Goal: Task Accomplishment & Management: Use online tool/utility

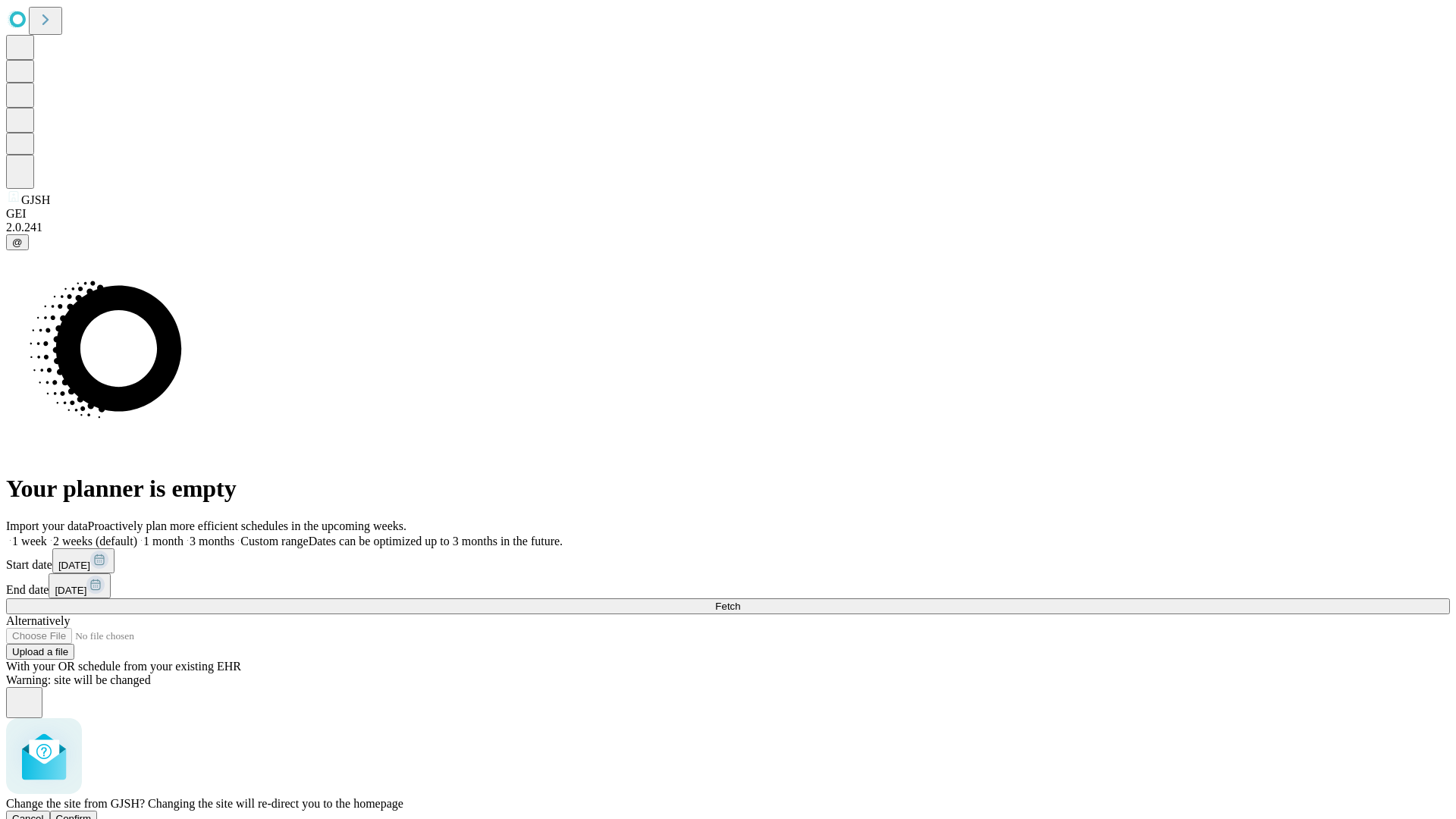
click at [91, 813] on span "Confirm" at bounding box center [74, 819] width 35 height 11
click at [137, 534] on label "2 weeks (default)" at bounding box center [91, 541] width 90 height 13
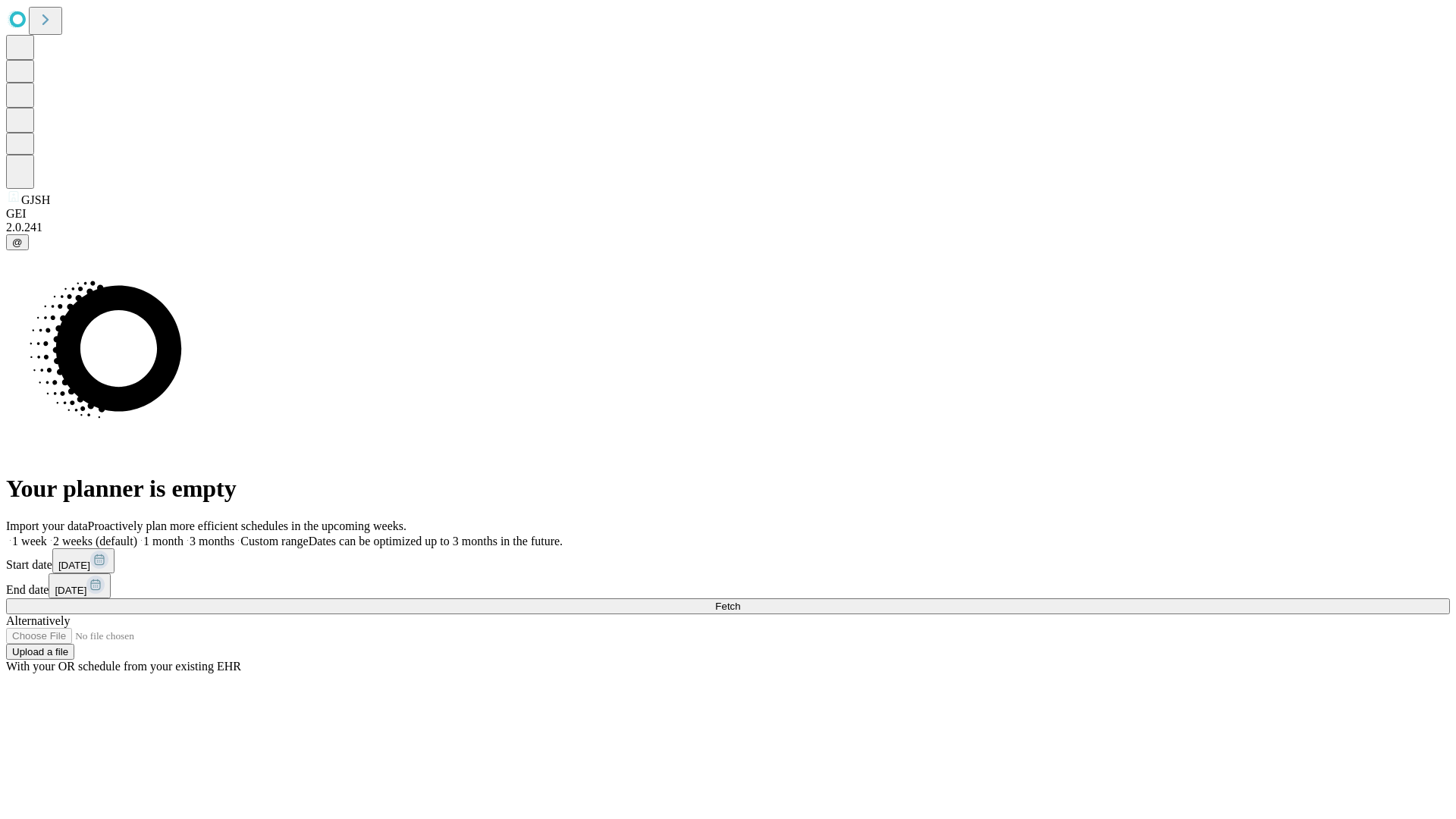
click at [741, 601] on span "Fetch" at bounding box center [728, 606] width 25 height 11
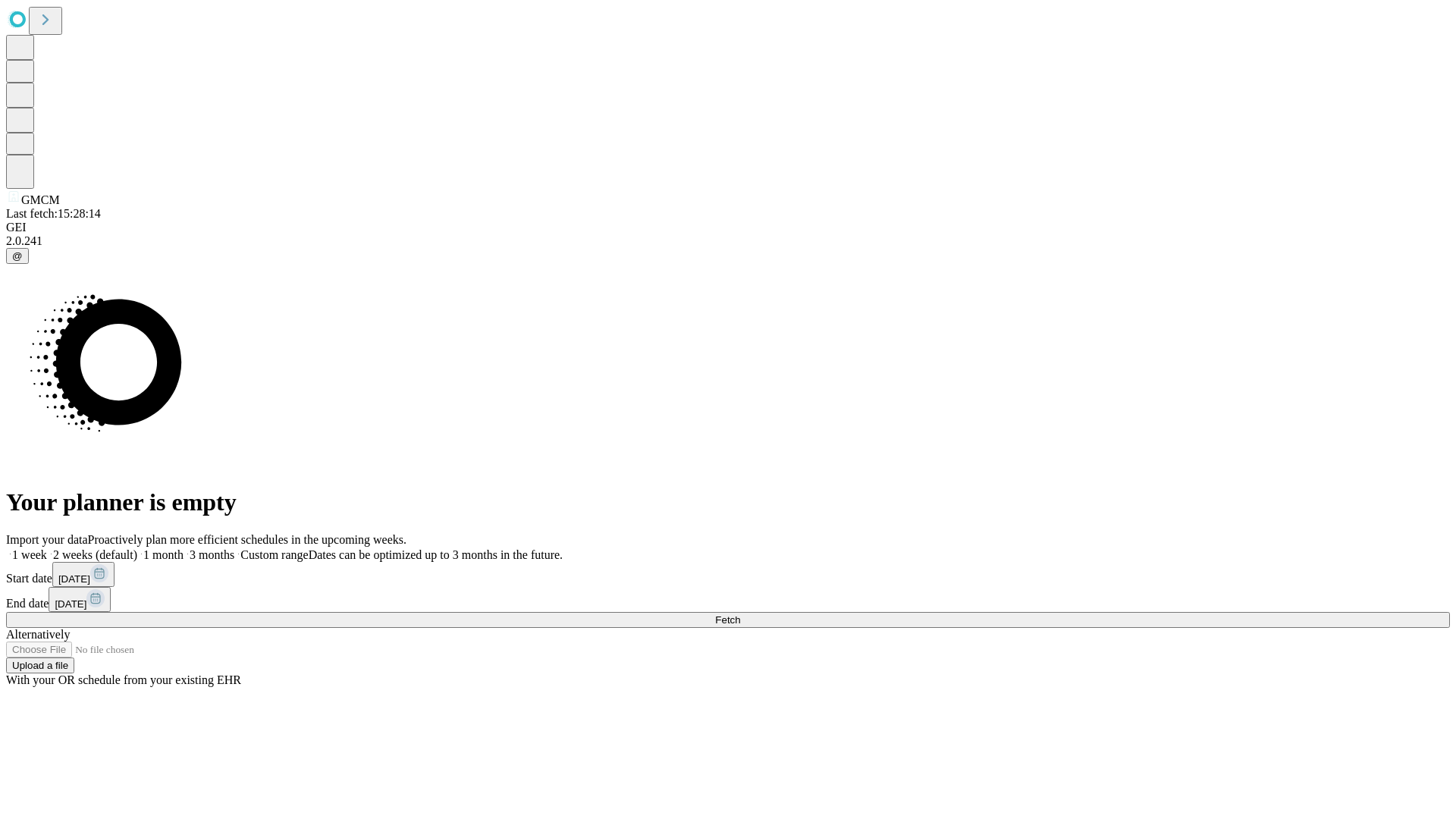
click at [137, 548] on label "2 weeks (default)" at bounding box center [91, 555] width 90 height 13
click at [741, 615] on span "Fetch" at bounding box center [728, 620] width 25 height 11
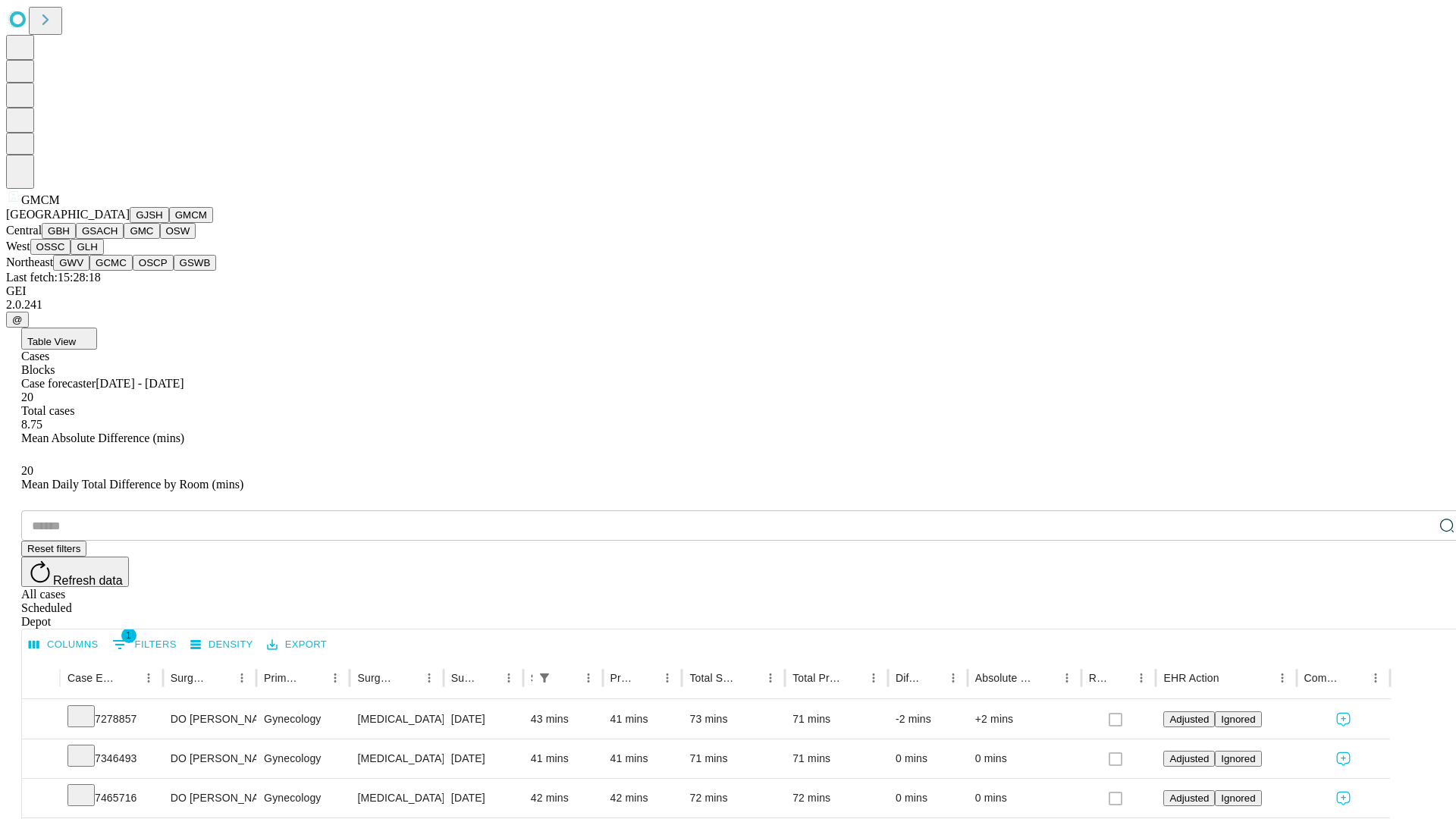
click at [76, 239] on button "GBH" at bounding box center [59, 230] width 35 height 16
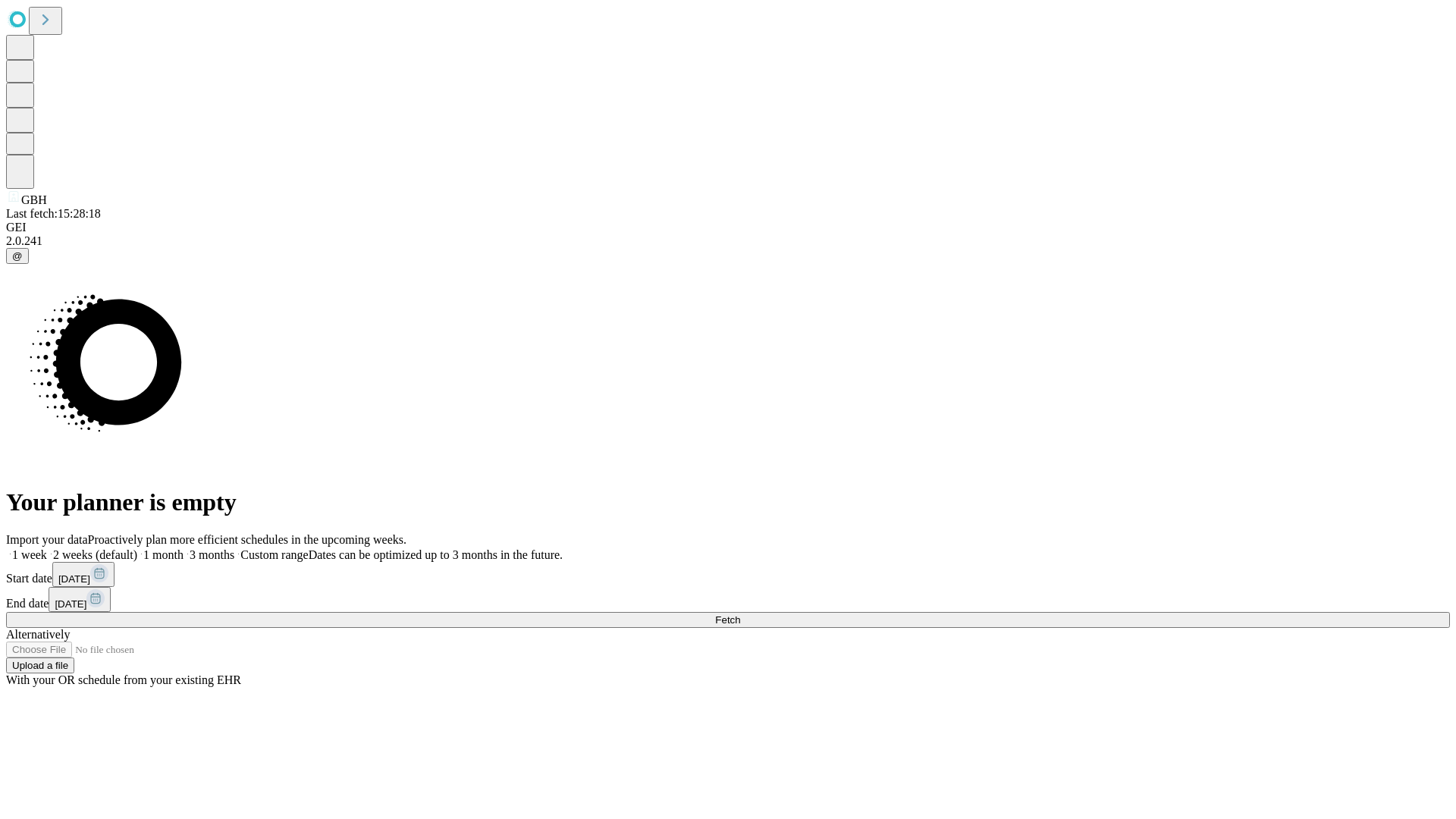
click at [741, 615] on span "Fetch" at bounding box center [728, 620] width 25 height 11
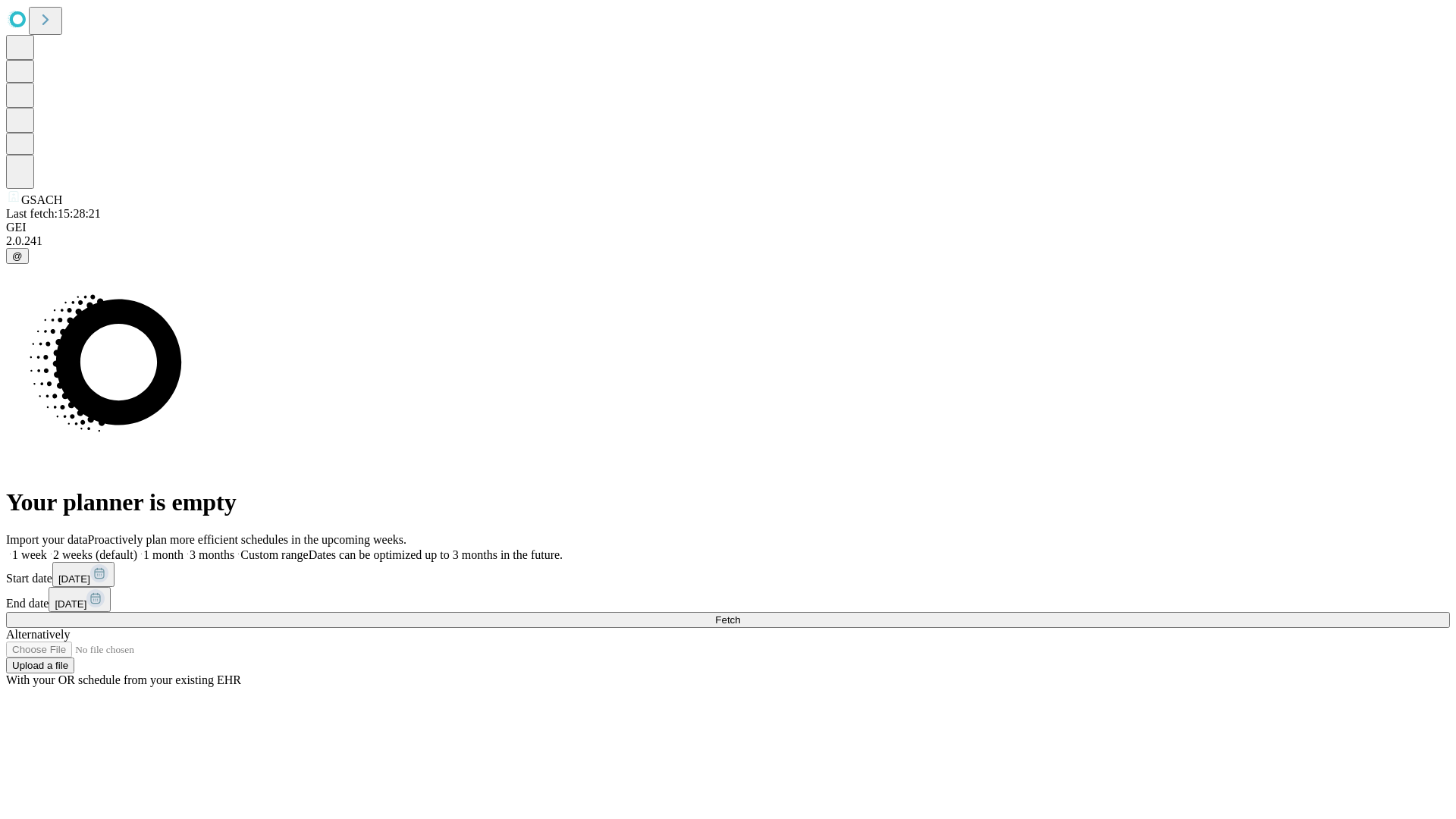
click at [137, 548] on label "2 weeks (default)" at bounding box center [91, 555] width 90 height 13
click at [741, 615] on span "Fetch" at bounding box center [728, 620] width 25 height 11
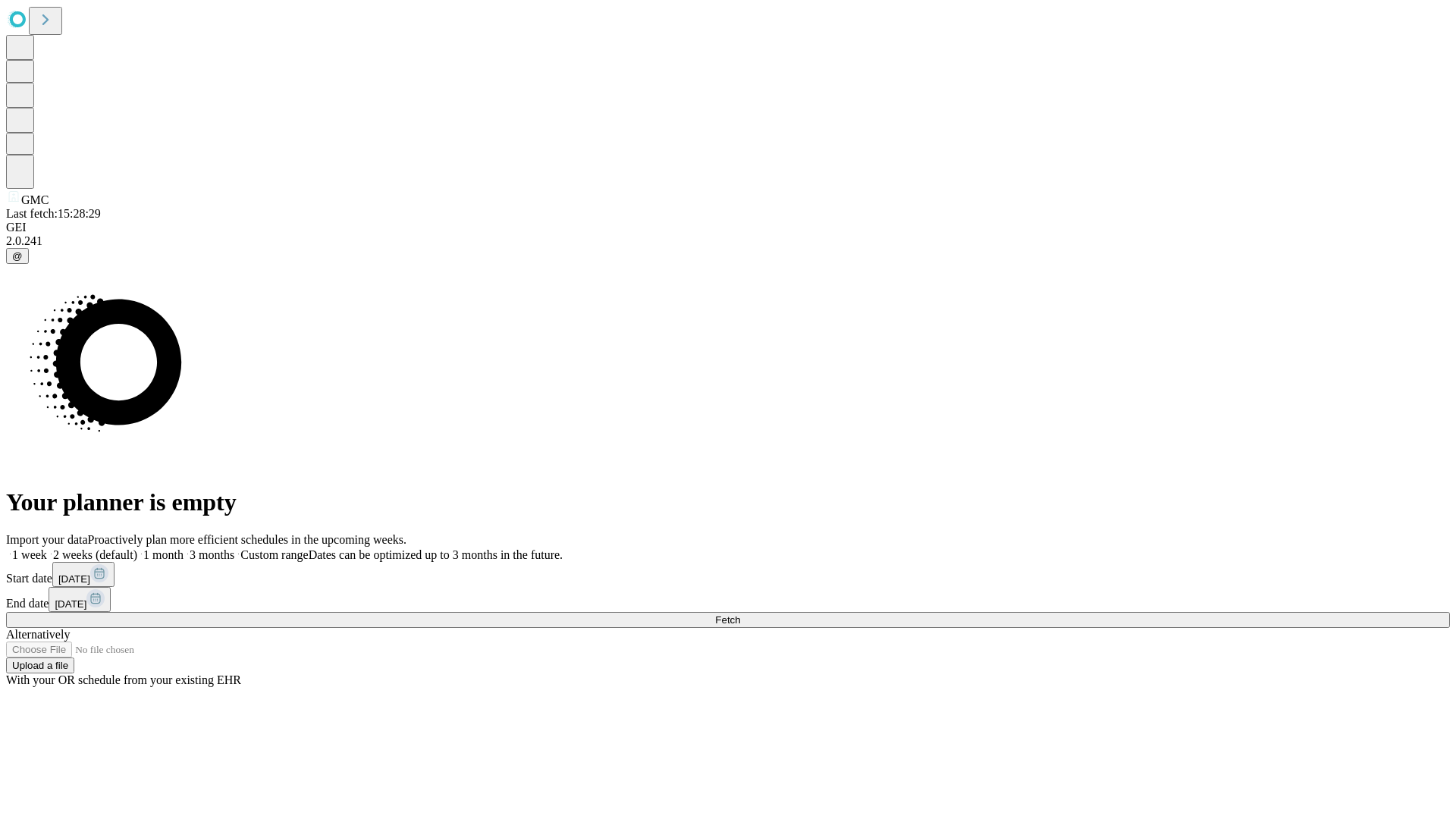
click at [137, 548] on label "2 weeks (default)" at bounding box center [91, 555] width 90 height 13
click at [741, 615] on span "Fetch" at bounding box center [728, 620] width 25 height 11
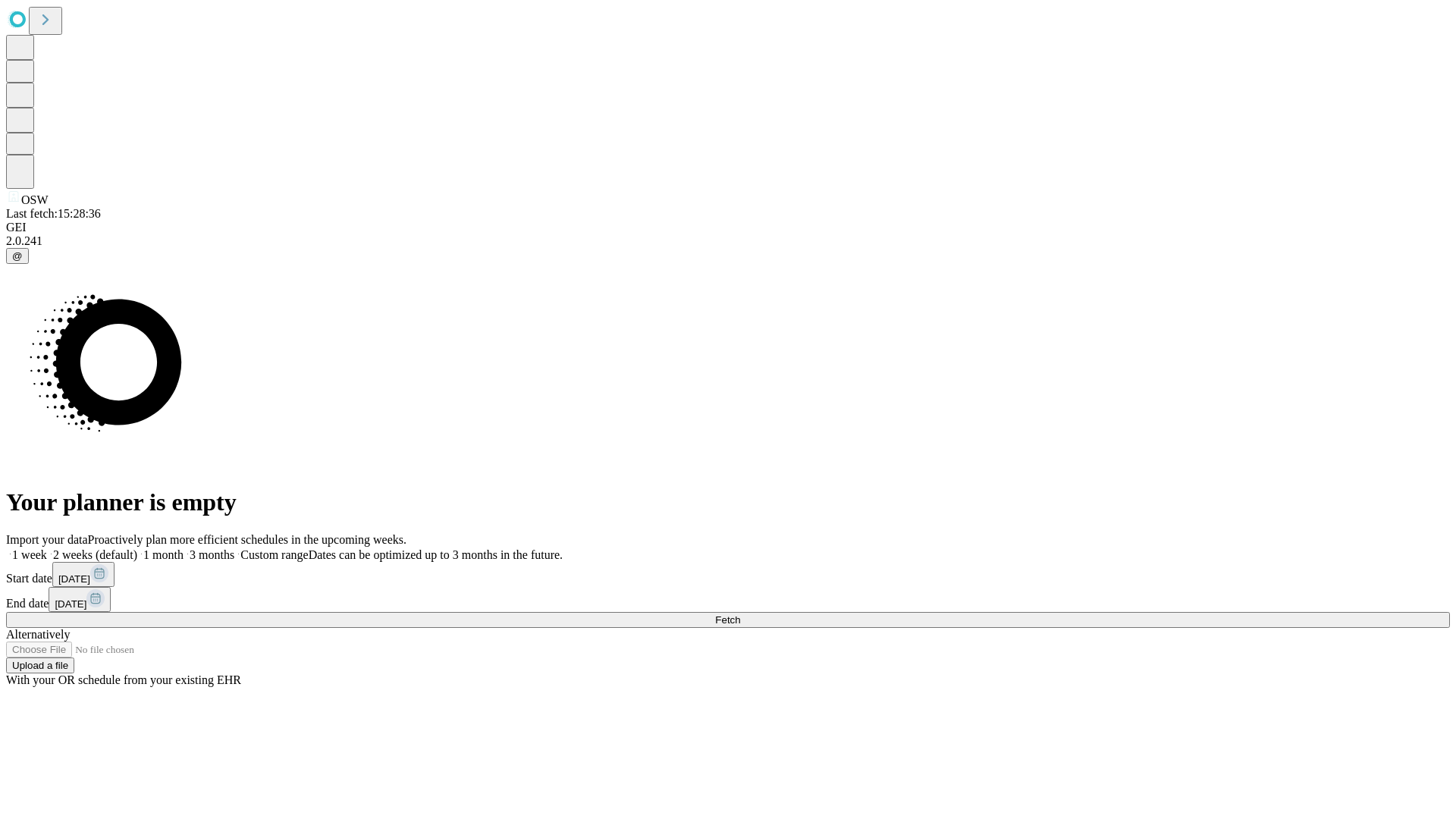
click at [137, 548] on label "2 weeks (default)" at bounding box center [91, 555] width 90 height 13
click at [741, 615] on span "Fetch" at bounding box center [728, 620] width 25 height 11
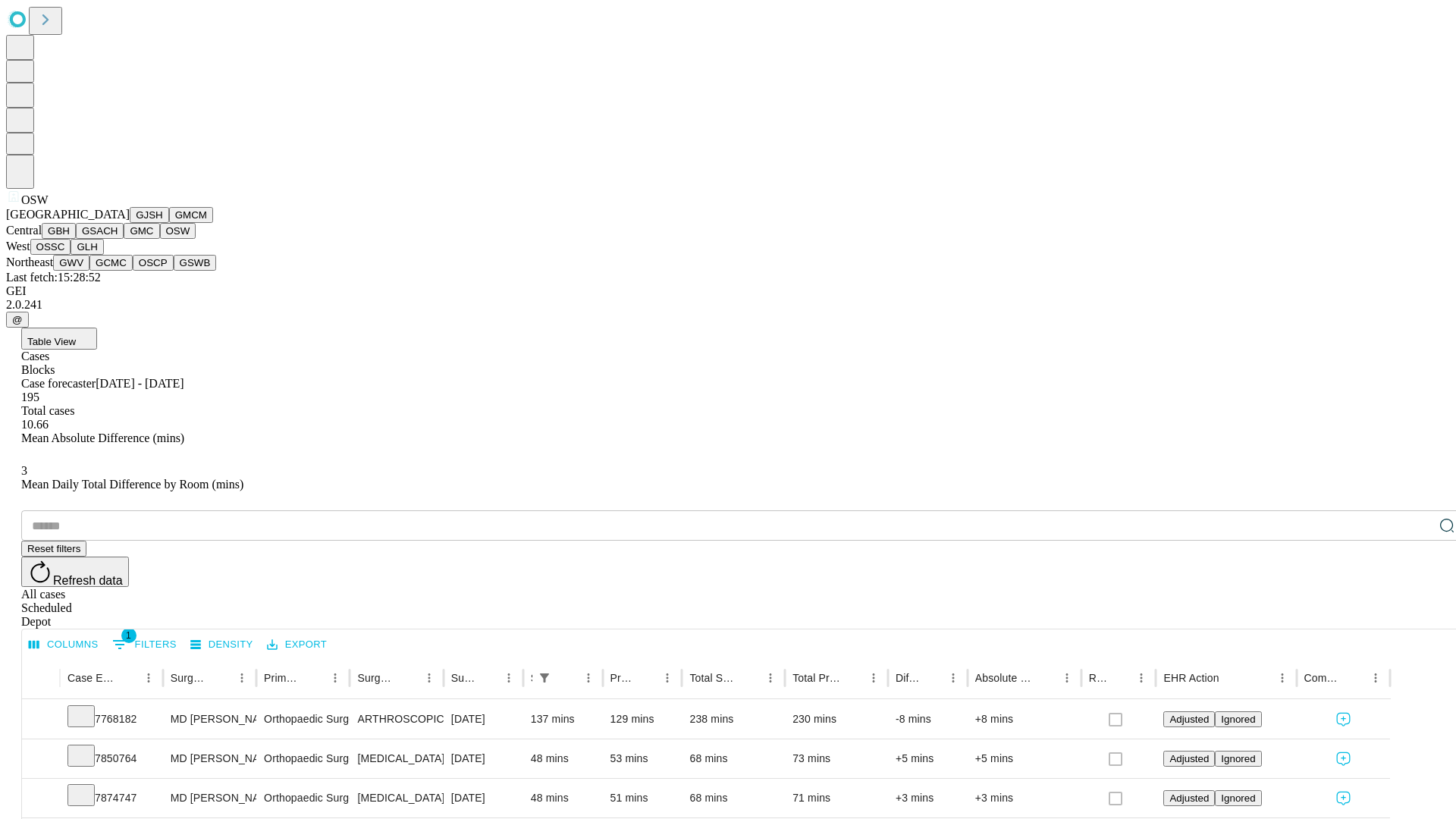
click at [71, 255] on button "OSSC" at bounding box center [51, 246] width 41 height 16
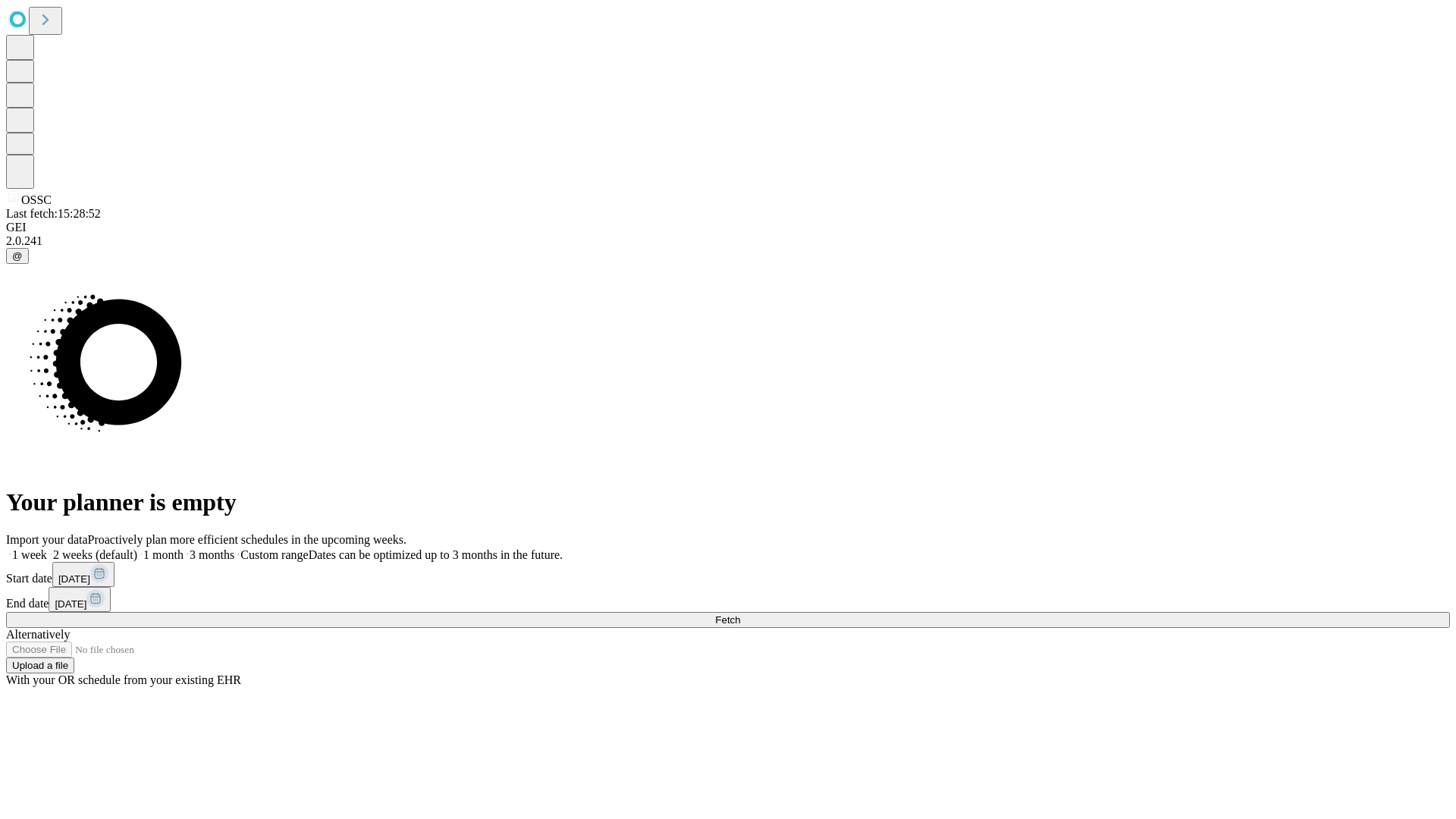
click at [137, 548] on label "2 weeks (default)" at bounding box center [91, 555] width 90 height 13
click at [741, 615] on span "Fetch" at bounding box center [728, 620] width 25 height 11
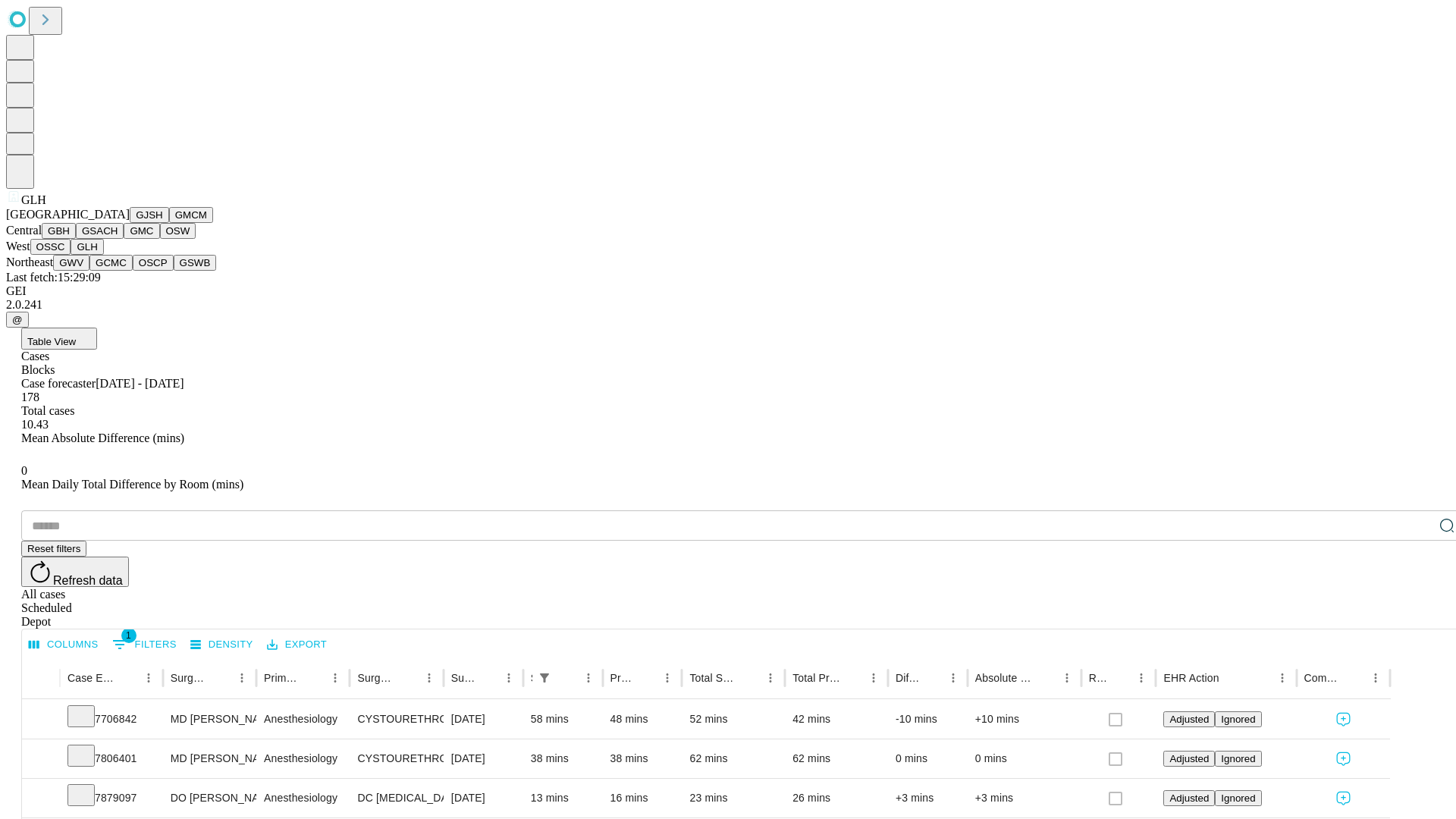
click at [90, 271] on button "GWV" at bounding box center [71, 262] width 36 height 16
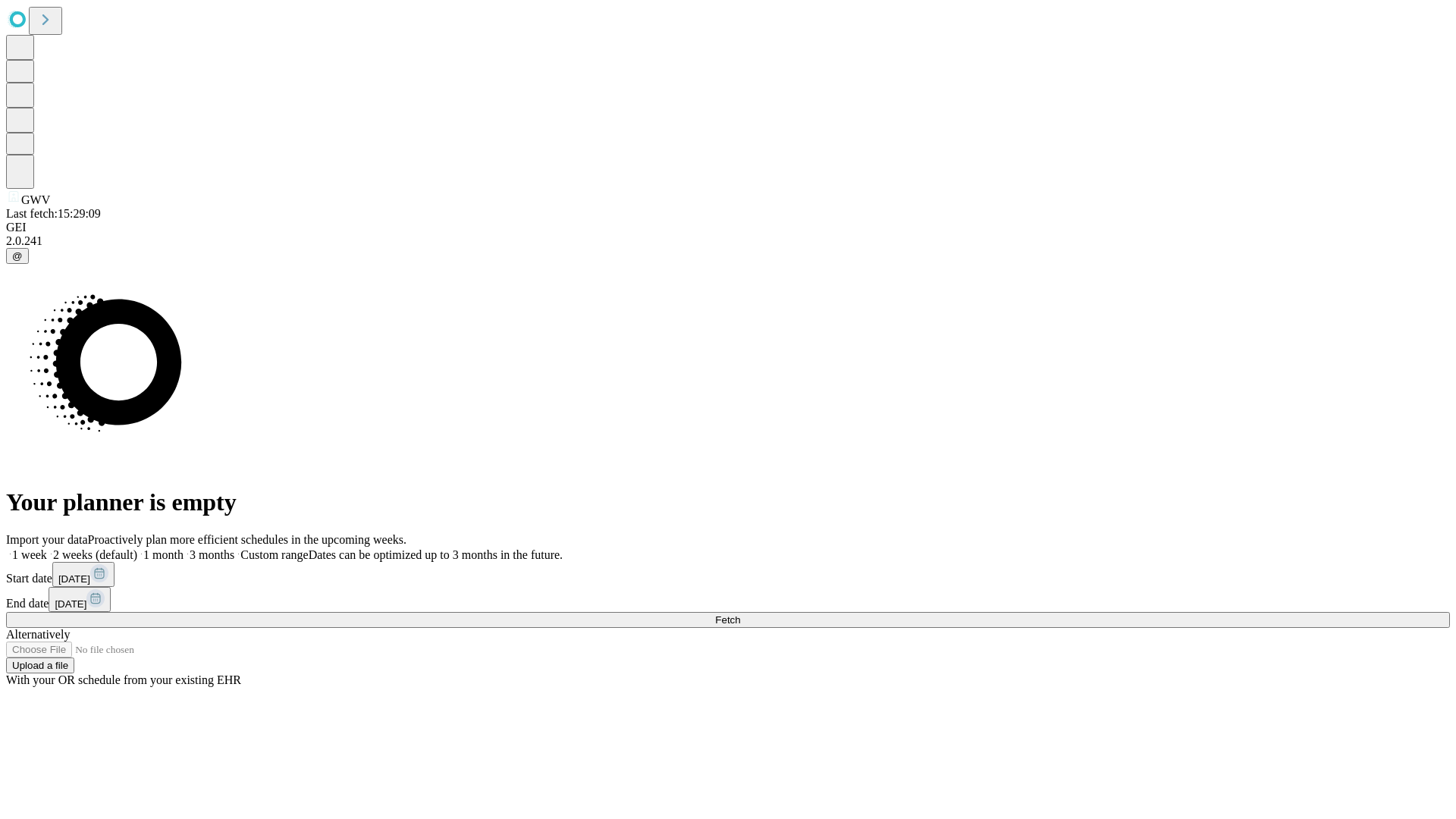
click at [137, 548] on label "2 weeks (default)" at bounding box center [91, 555] width 90 height 13
click at [741, 615] on span "Fetch" at bounding box center [728, 620] width 25 height 11
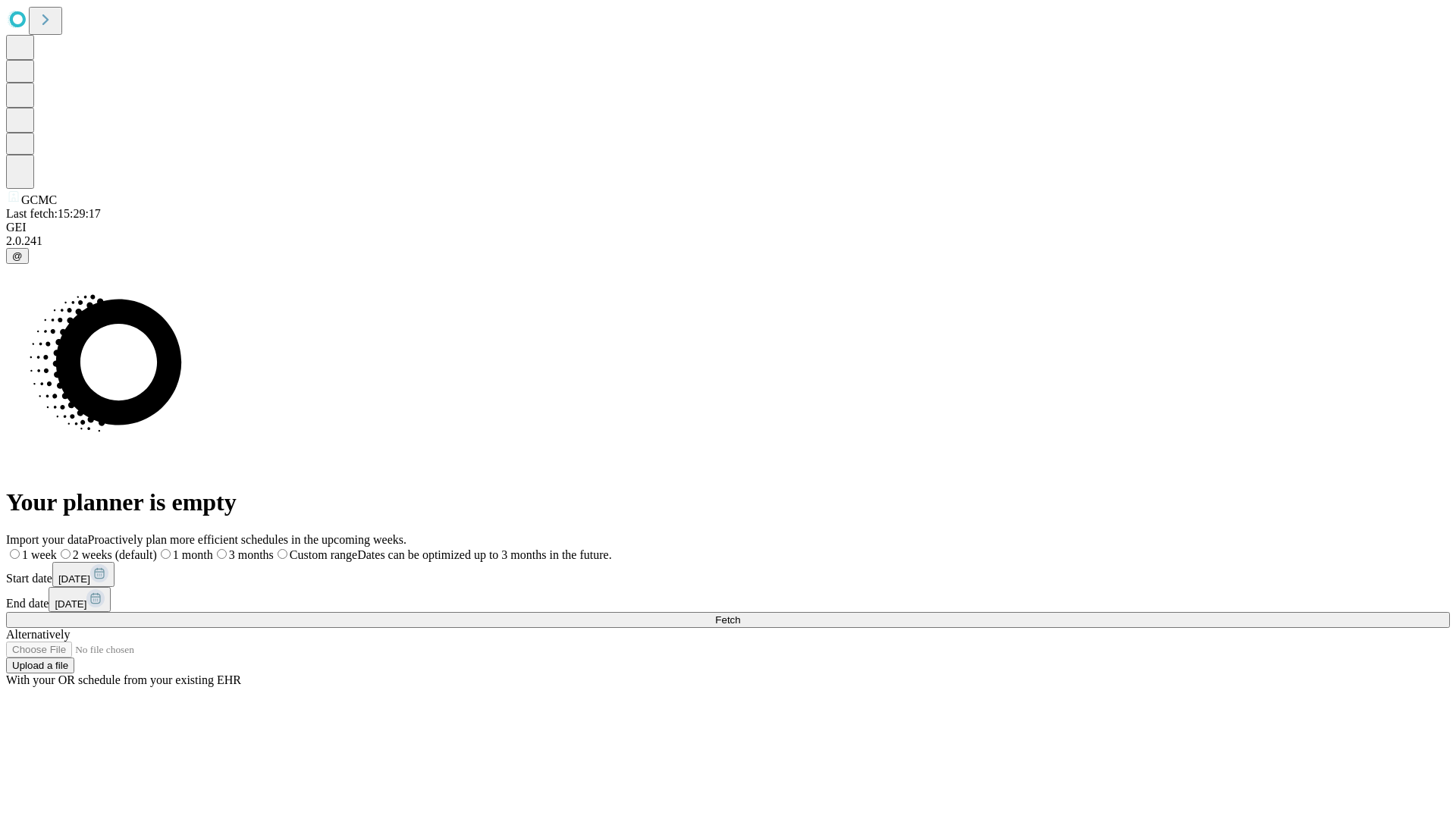
click at [157, 548] on label "2 weeks (default)" at bounding box center [106, 555] width 100 height 13
click at [741, 615] on span "Fetch" at bounding box center [728, 620] width 25 height 11
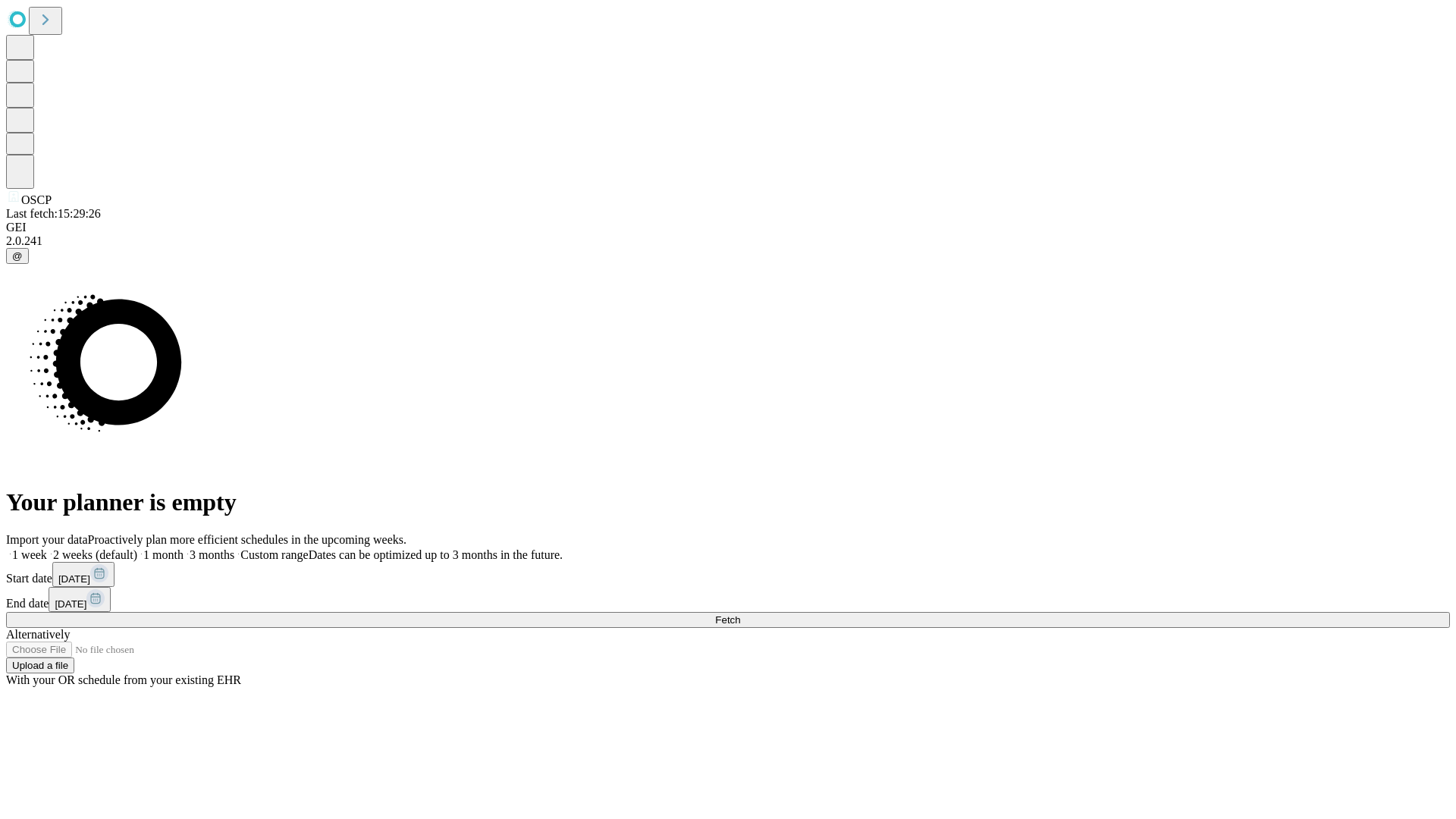
click at [137, 548] on label "2 weeks (default)" at bounding box center [91, 555] width 90 height 13
click at [741, 615] on span "Fetch" at bounding box center [728, 620] width 25 height 11
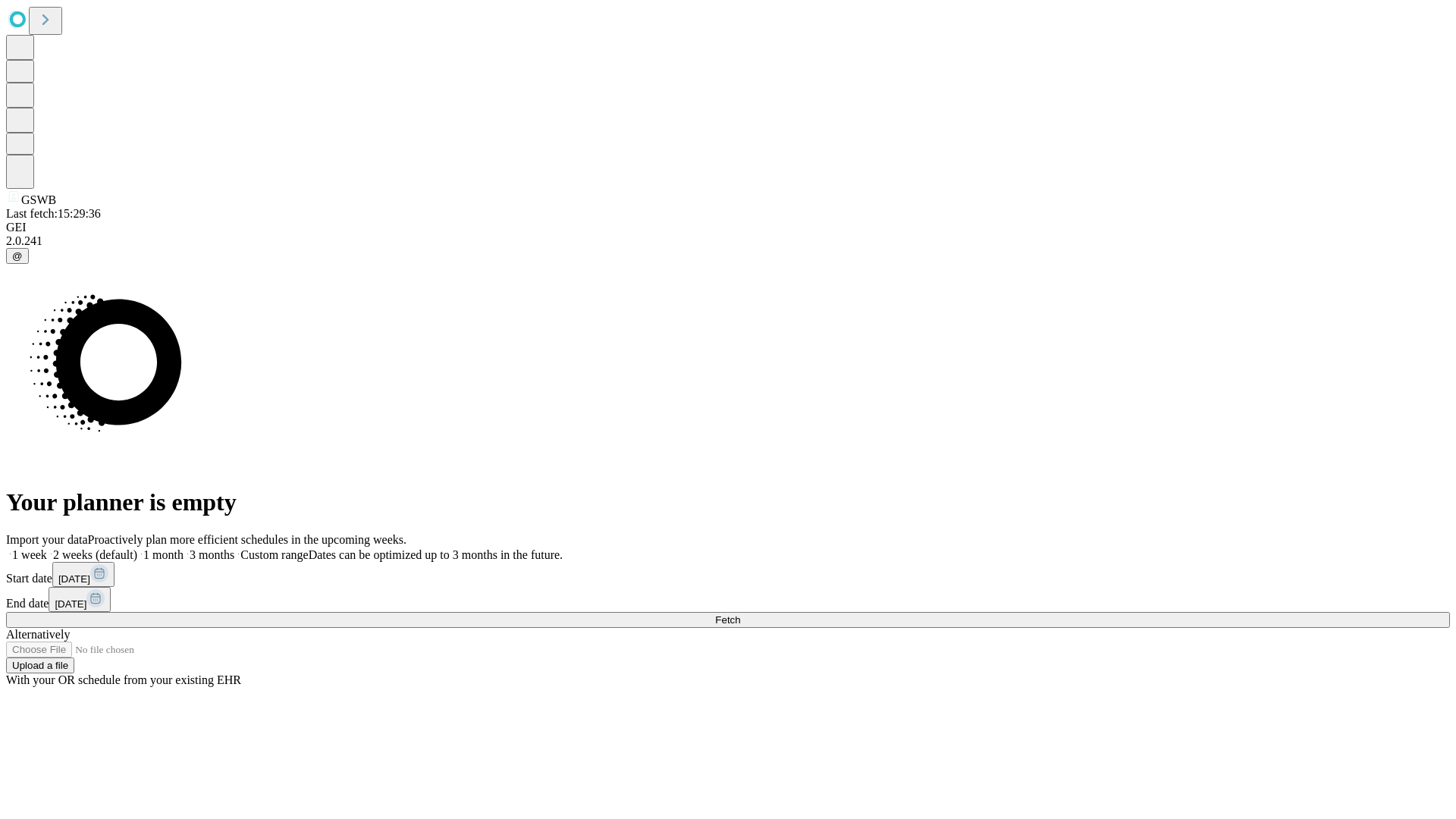
click at [137, 548] on label "2 weeks (default)" at bounding box center [91, 555] width 90 height 13
click at [741, 615] on span "Fetch" at bounding box center [728, 620] width 25 height 11
